Goal: Task Accomplishment & Management: Manage account settings

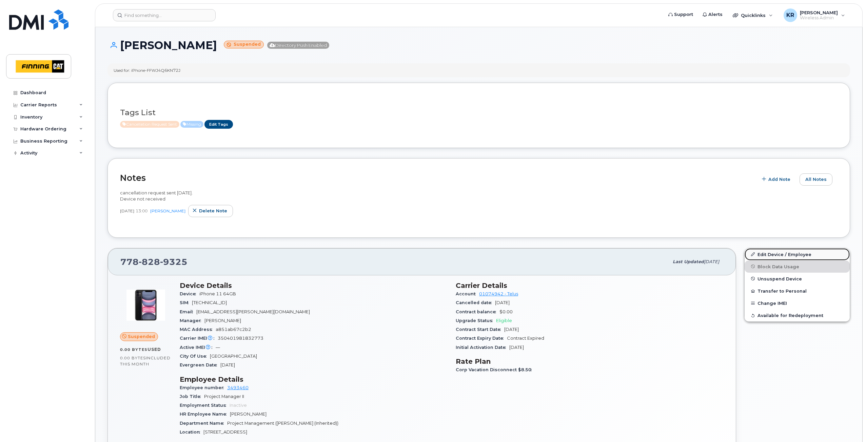
click at [762, 257] on link "Edit Device / Employee" at bounding box center [796, 254] width 105 height 12
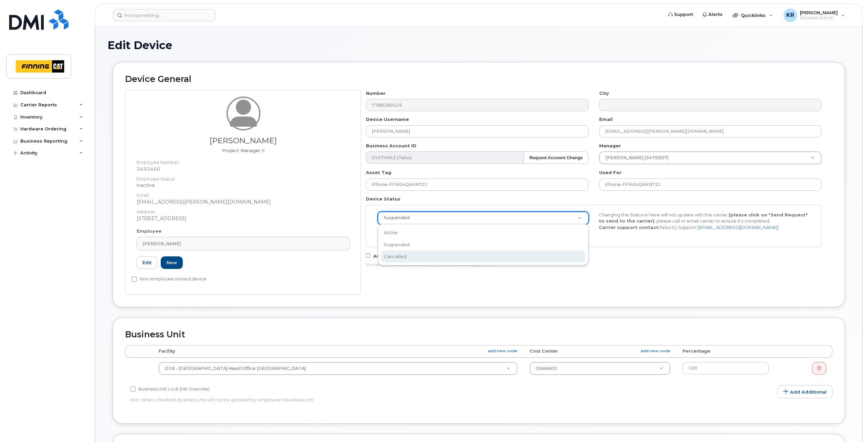
select select "cancelled"
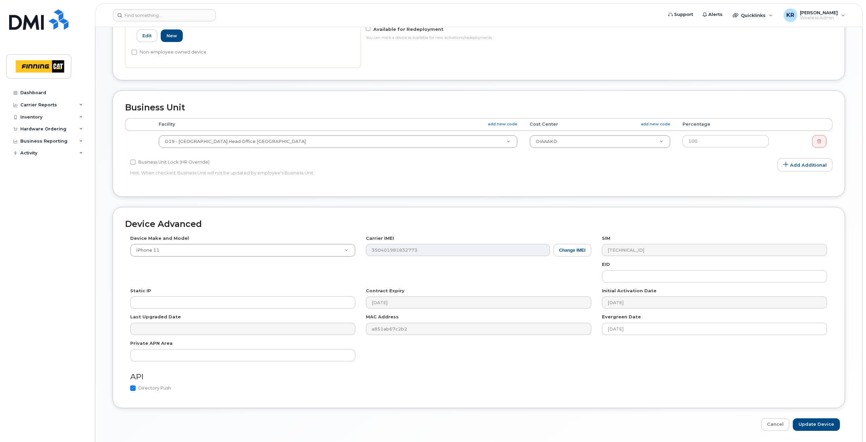
scroll to position [250, 0]
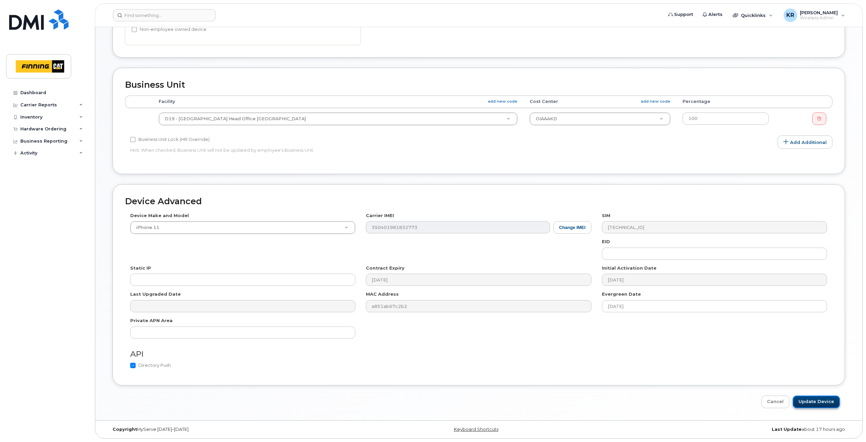
click at [812, 400] on input "Update Device" at bounding box center [816, 402] width 47 height 13
type input "Saving..."
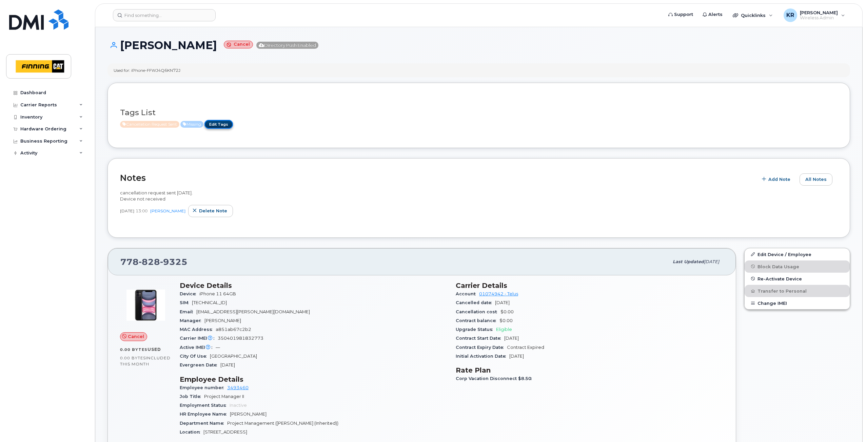
click at [219, 123] on link "Edit Tags" at bounding box center [218, 124] width 28 height 8
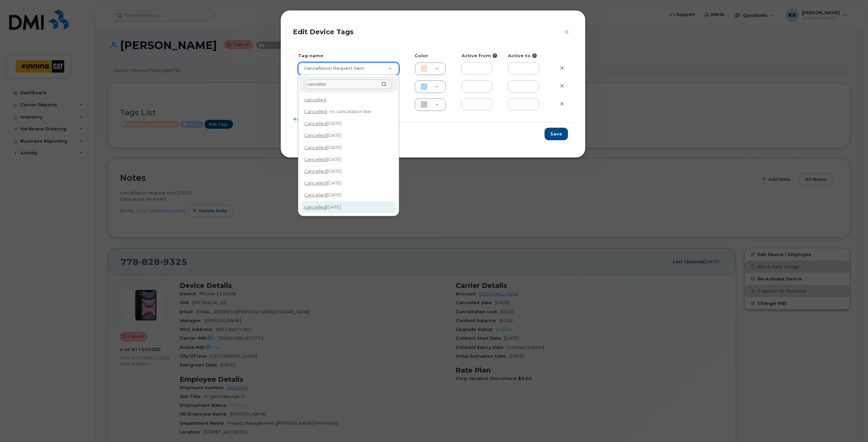
type input "cancelled"
type input "cancelled [DATE]"
type input "F8C6C8"
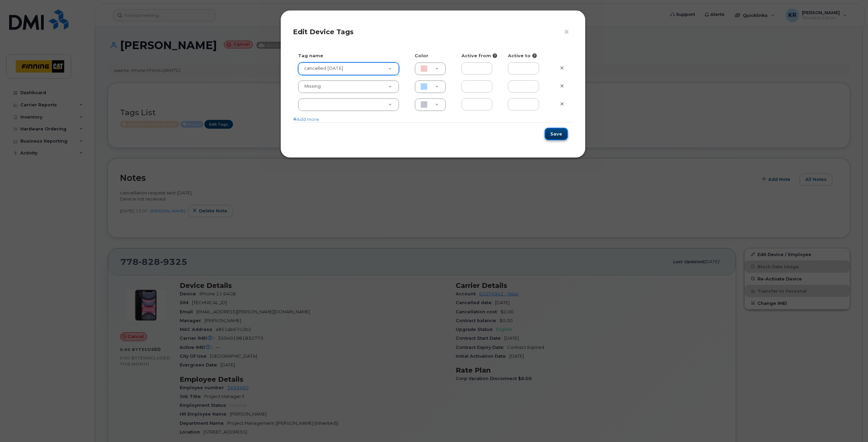
click at [560, 135] on button "Save" at bounding box center [555, 134] width 23 height 13
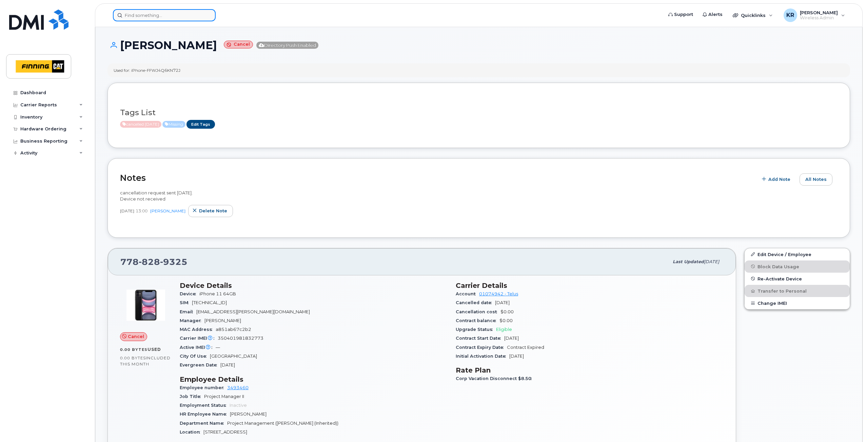
click at [178, 20] on input at bounding box center [164, 15] width 103 height 12
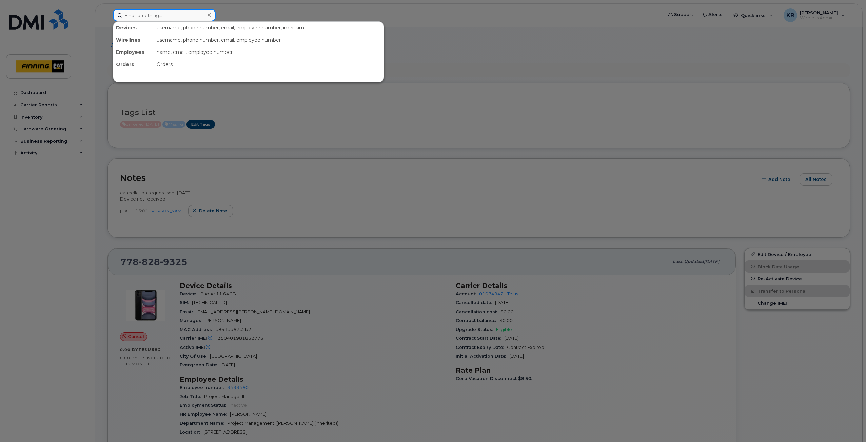
paste input "[TECHNICAL_ID]"
type input "[TECHNICAL_ID]"
